Goal: Task Accomplishment & Management: Manage account settings

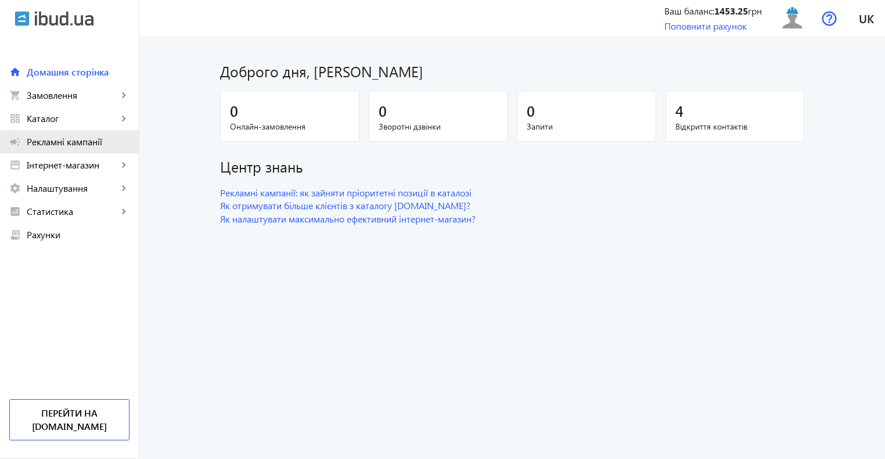
click at [64, 139] on span "Рекламні кампанії" at bounding box center [78, 142] width 103 height 12
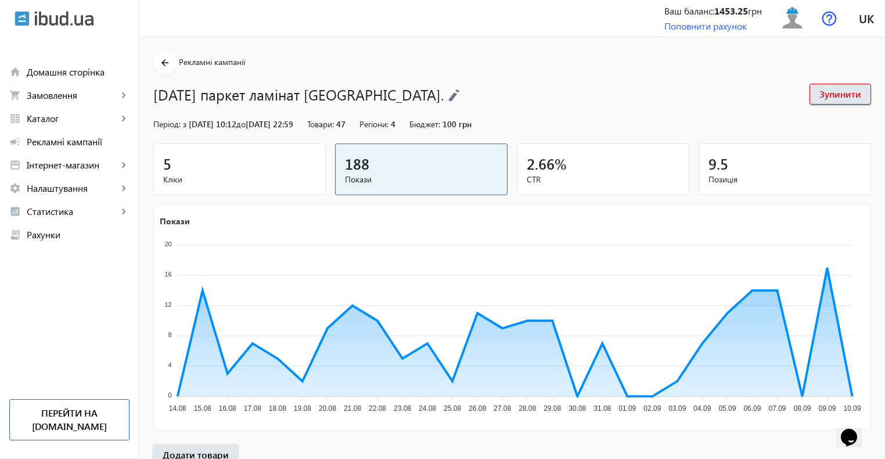
click at [236, 185] on span "Кліки" at bounding box center [239, 180] width 153 height 12
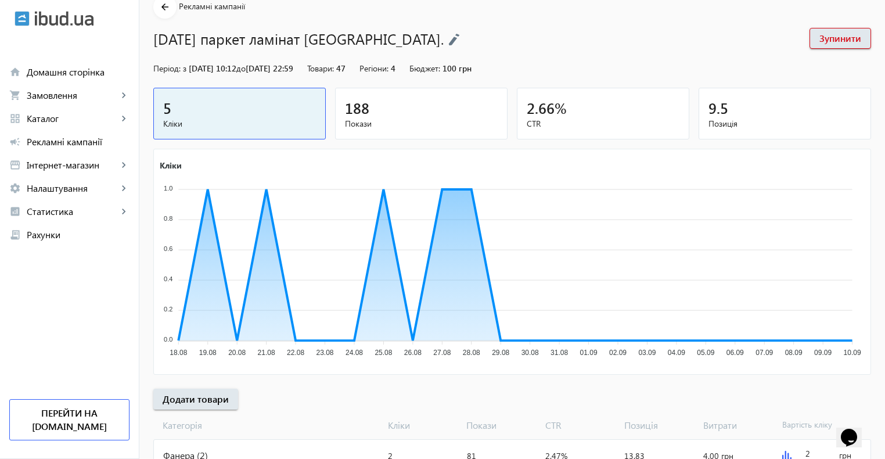
scroll to position [87, 0]
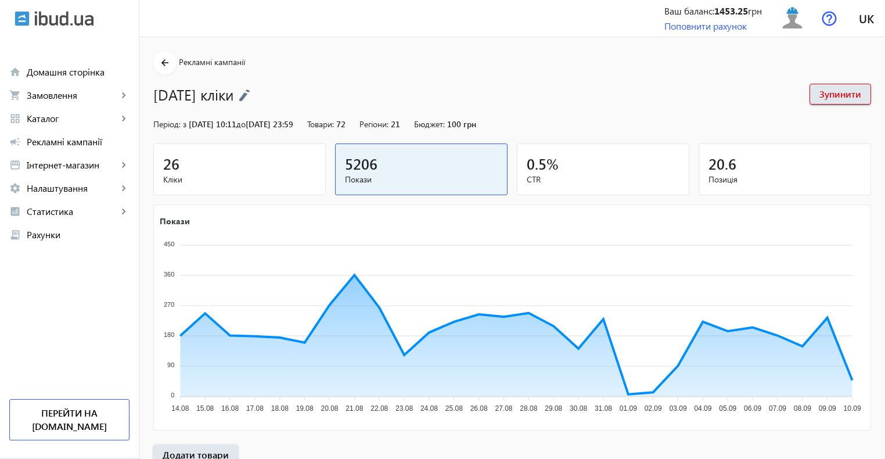
click at [251, 174] on span "Кліки" at bounding box center [239, 180] width 153 height 12
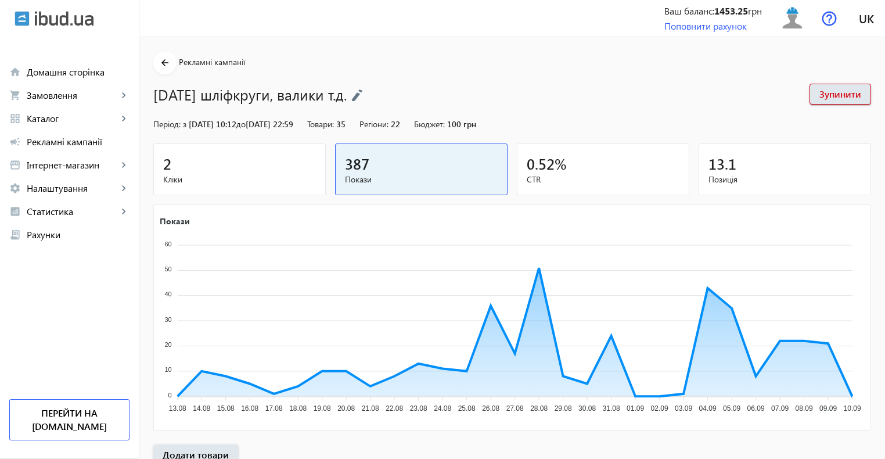
click at [246, 164] on div "2" at bounding box center [239, 163] width 153 height 20
